Goal: Task Accomplishment & Management: Manage account settings

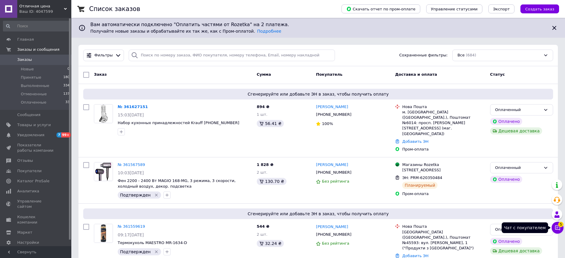
click at [556, 231] on button "Чат с покупателем 5" at bounding box center [558, 228] width 12 height 12
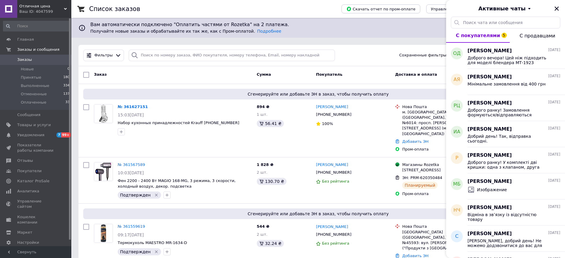
click at [38, 1] on div "Отличная цена Ваш ID: 4047599" at bounding box center [44, 9] width 54 height 18
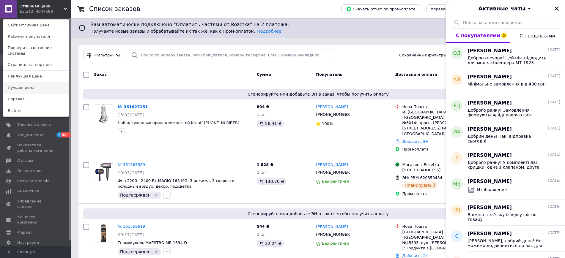
click at [19, 83] on link "Лучшая цена" at bounding box center [35, 87] width 65 height 11
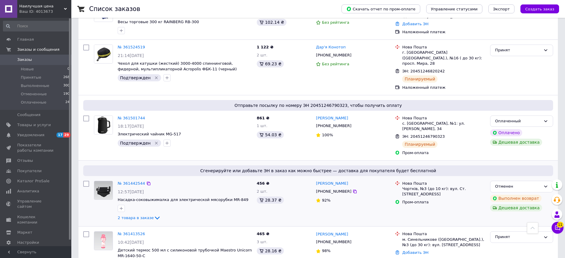
scroll to position [334, 0]
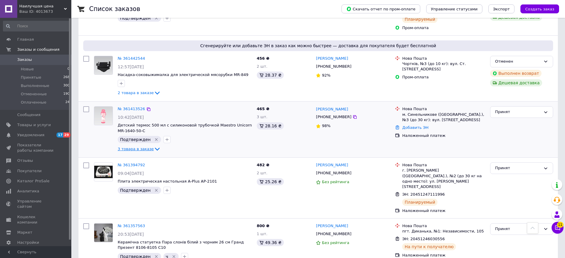
click at [138, 147] on span "3 товара в заказе" at bounding box center [136, 149] width 36 height 4
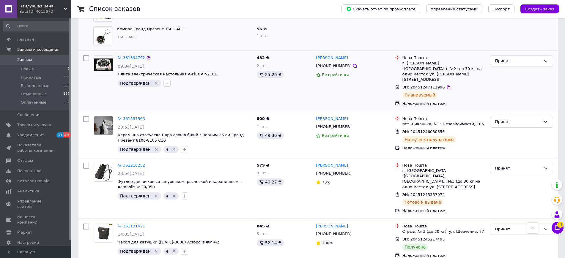
scroll to position [520, 0]
